Goal: Information Seeking & Learning: Learn about a topic

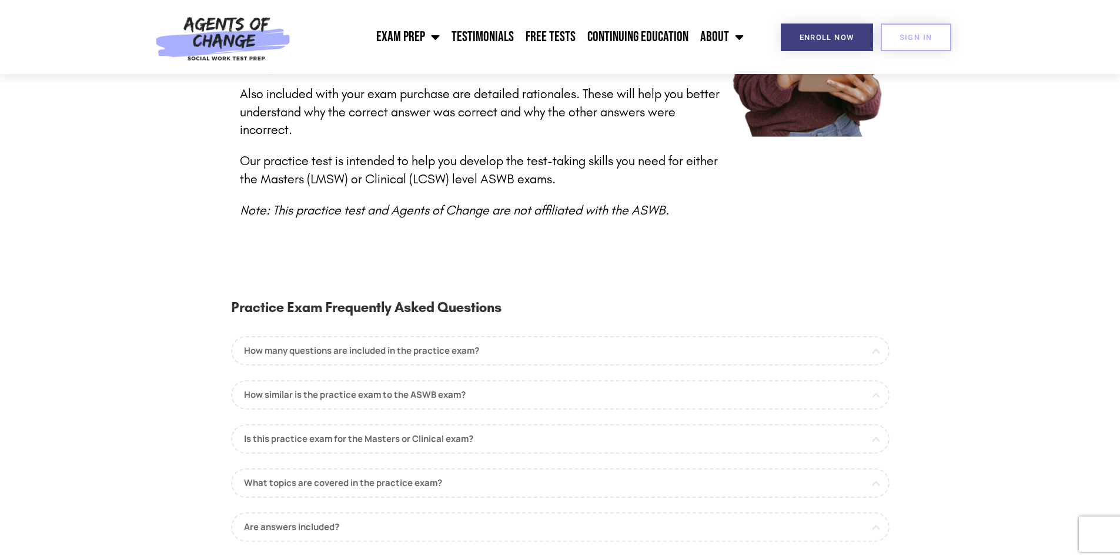
scroll to position [588, 0]
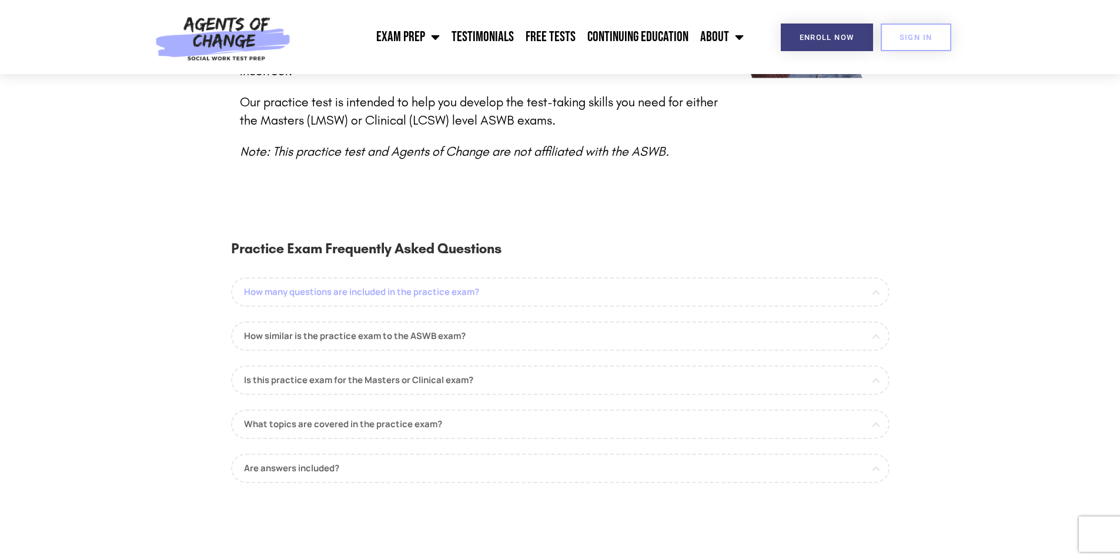
click at [411, 280] on link "How many questions are included in the practice exam?" at bounding box center [560, 292] width 659 height 29
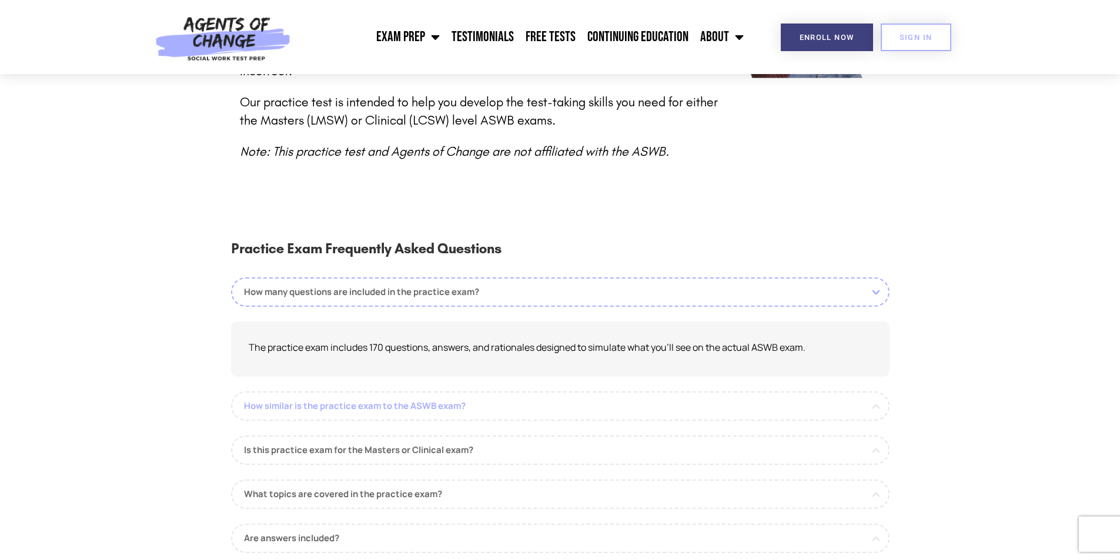
click at [469, 394] on link "How similar is the practice exam to the ASWB exam?" at bounding box center [560, 406] width 659 height 29
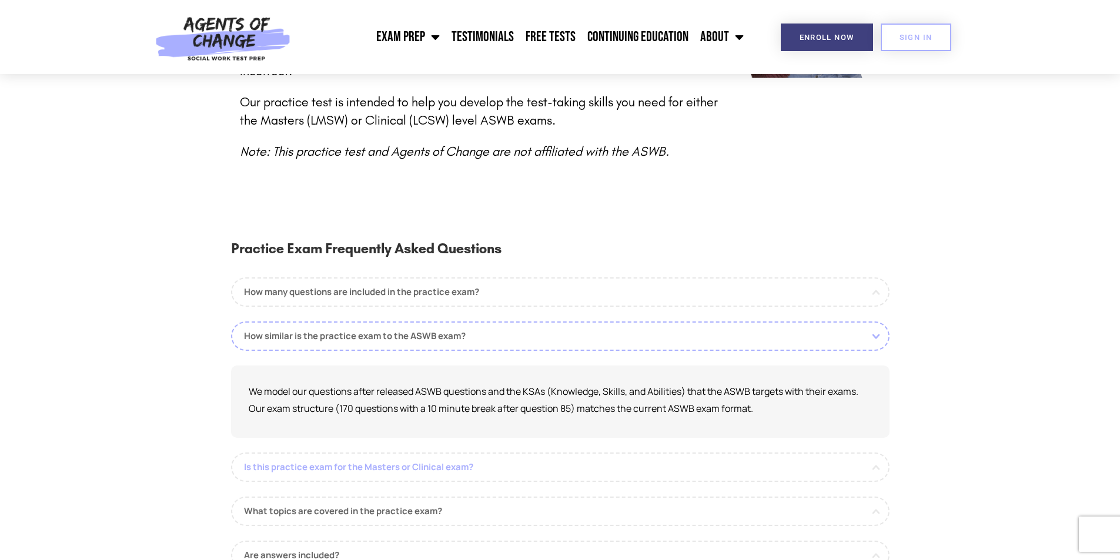
click at [414, 453] on link "Is this practice exam for the Masters or Clinical exam?" at bounding box center [560, 467] width 659 height 29
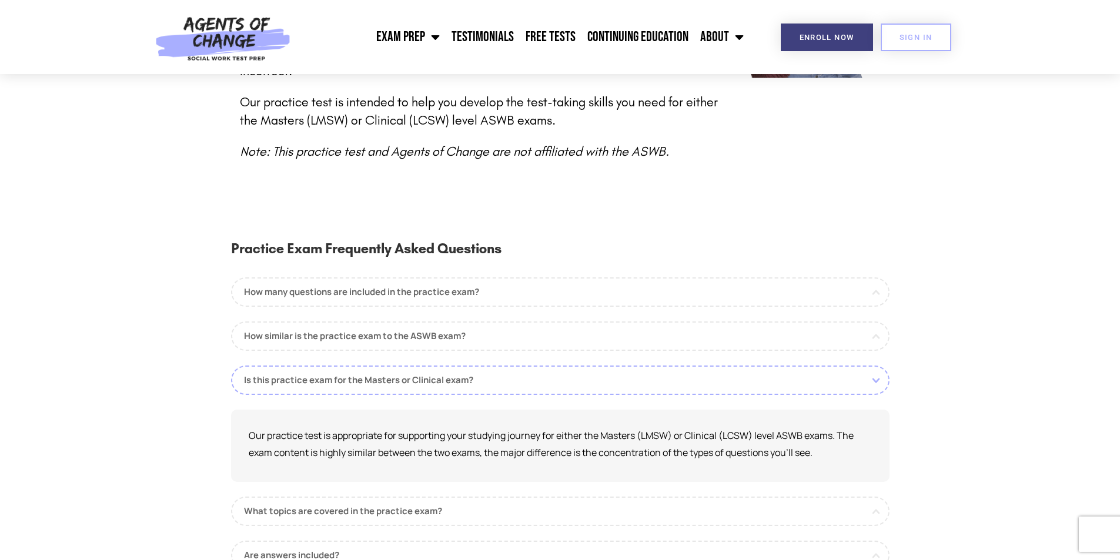
scroll to position [764, 0]
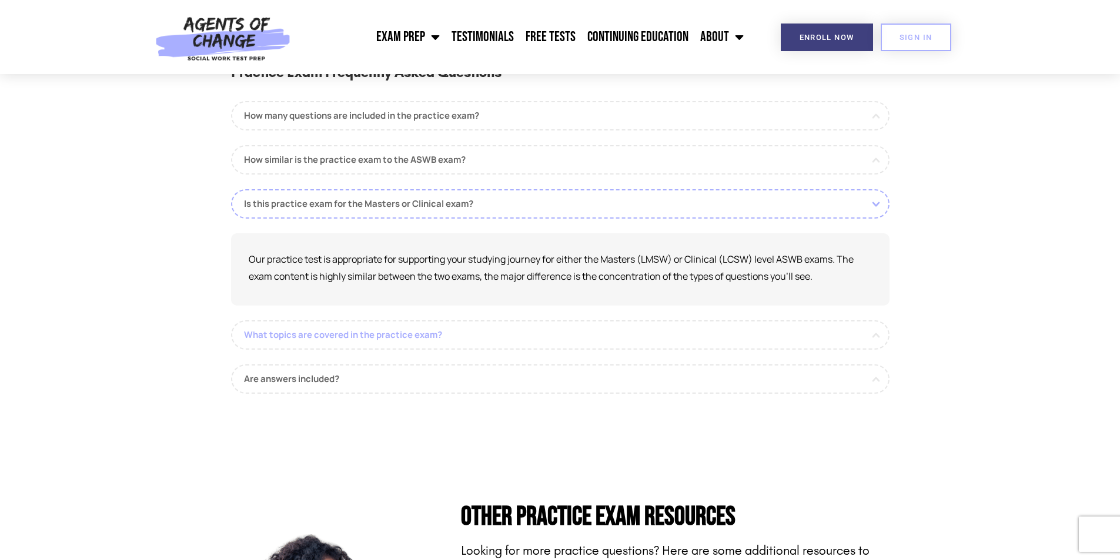
click at [386, 320] on link "What topics are covered in the practice exam?" at bounding box center [560, 334] width 659 height 29
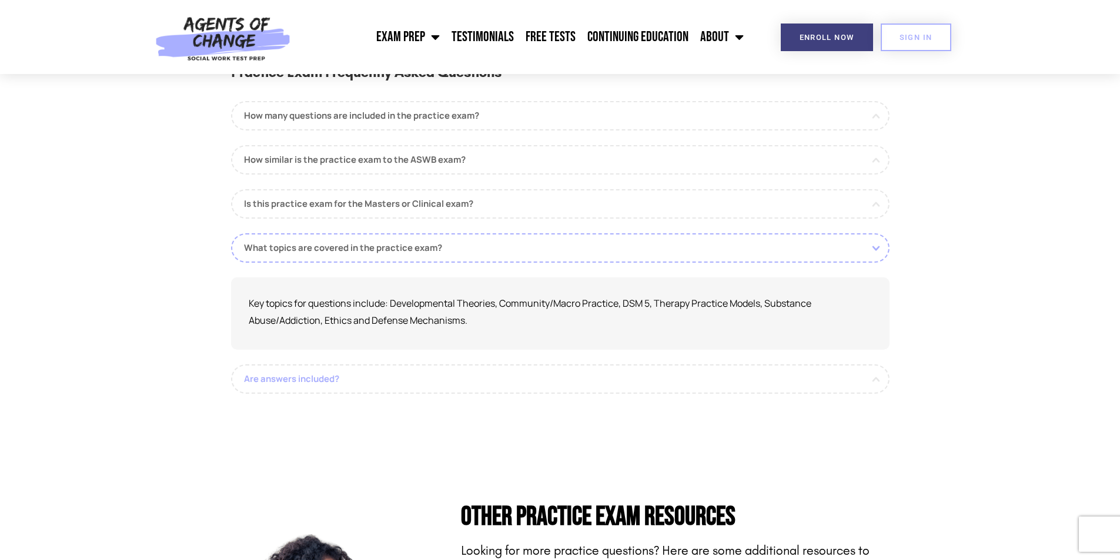
click at [368, 365] on link "Are answers included?" at bounding box center [560, 379] width 659 height 29
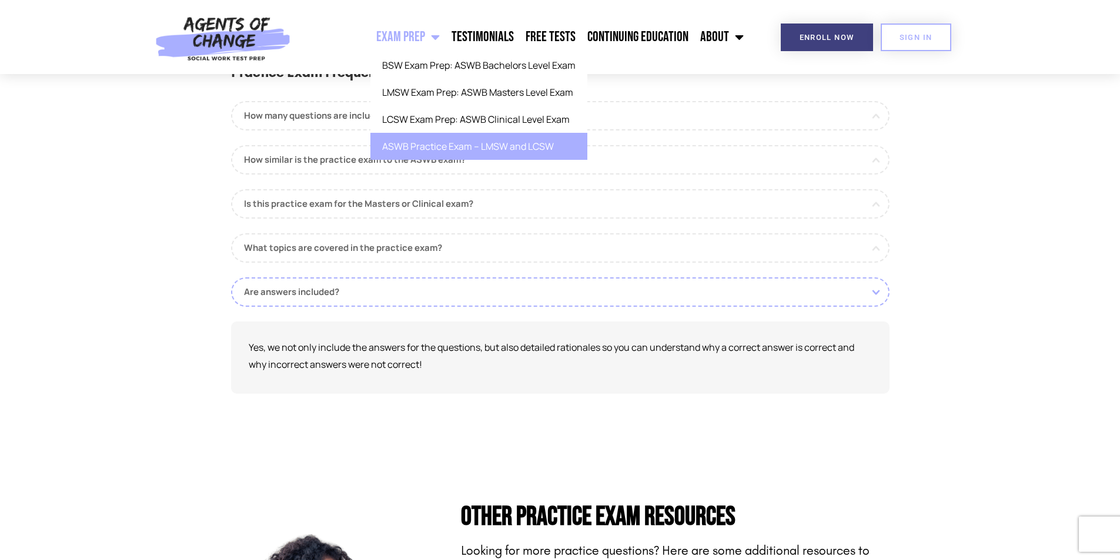
click at [405, 38] on link "Exam Prep" at bounding box center [407, 36] width 75 height 29
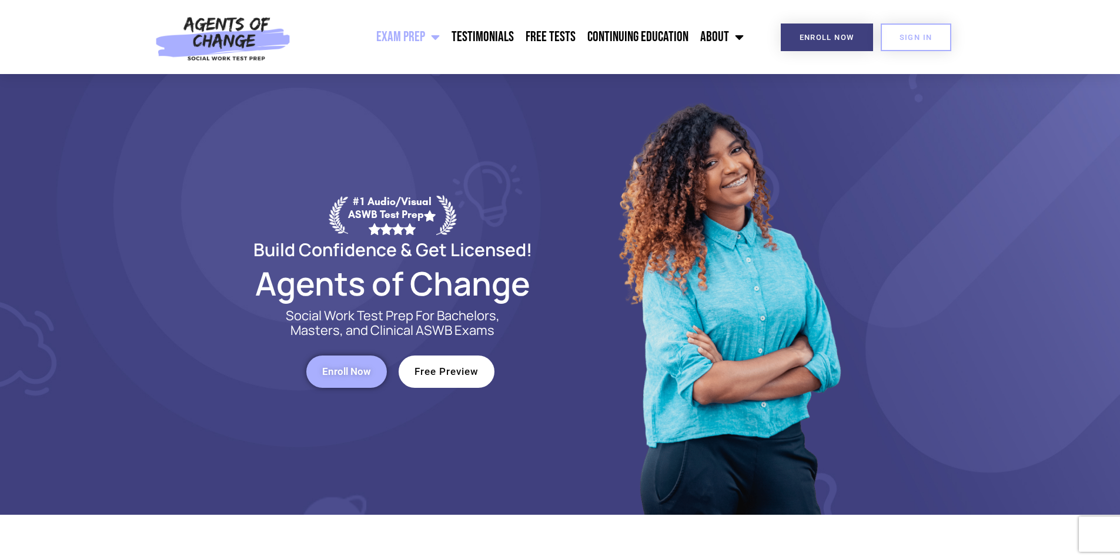
click at [421, 38] on link "Exam Prep" at bounding box center [407, 36] width 75 height 29
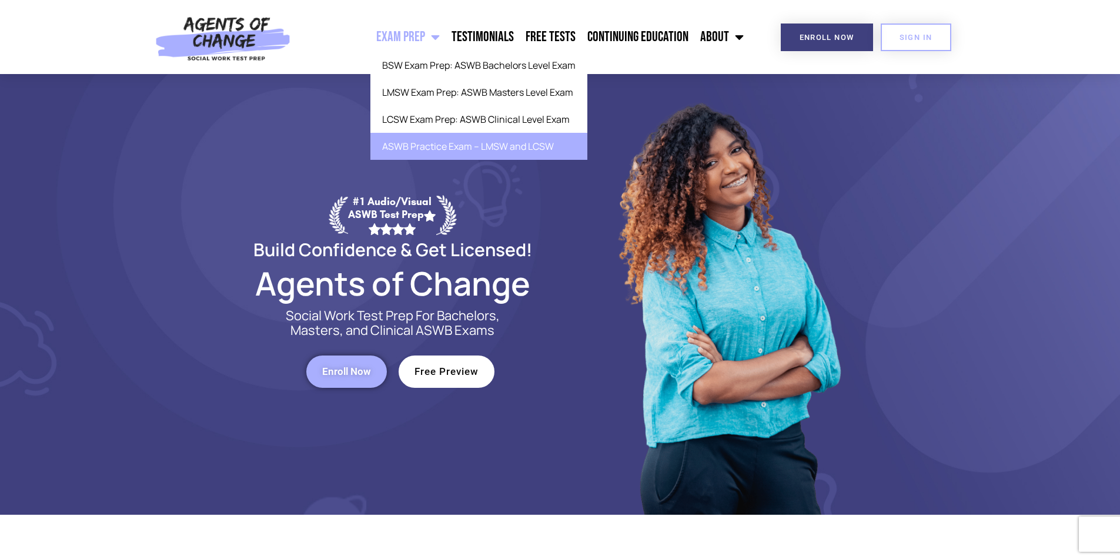
click at [423, 147] on link "ASWB Practice Exam – LMSW and LCSW" at bounding box center [478, 146] width 217 height 27
